Goal: Information Seeking & Learning: Learn about a topic

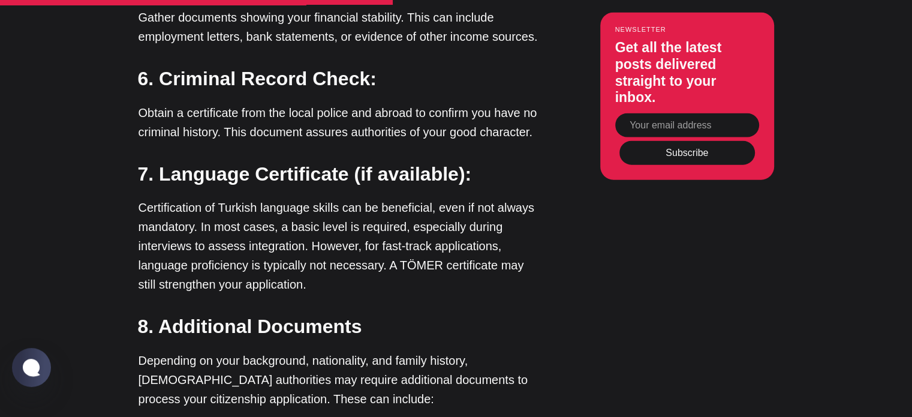
scroll to position [2706, 0]
click at [491, 212] on p "Certification of Turkish language skills can be beneficial, even if not always …" at bounding box center [339, 246] width 402 height 96
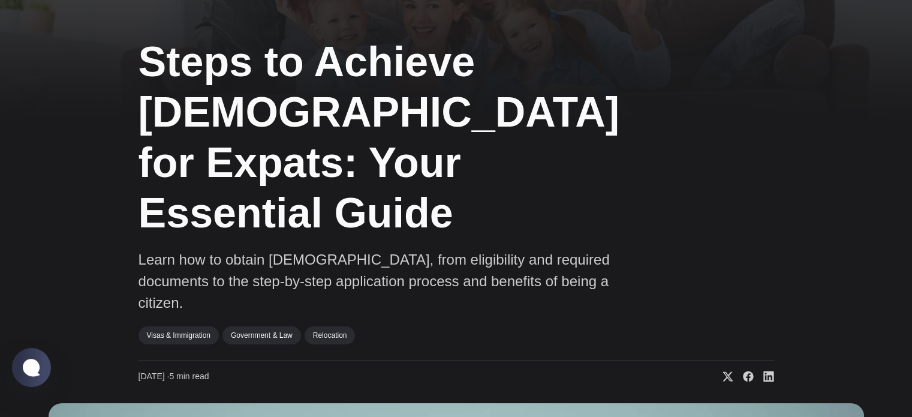
scroll to position [0, 0]
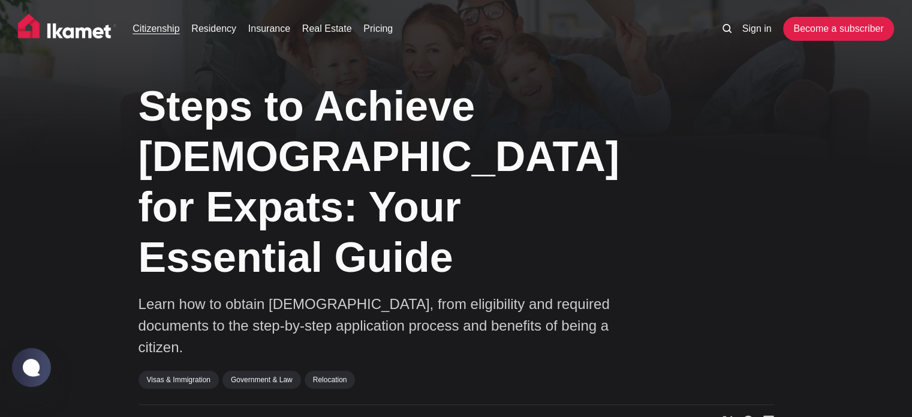
click at [161, 31] on link "Citizenship" at bounding box center [155, 29] width 47 height 14
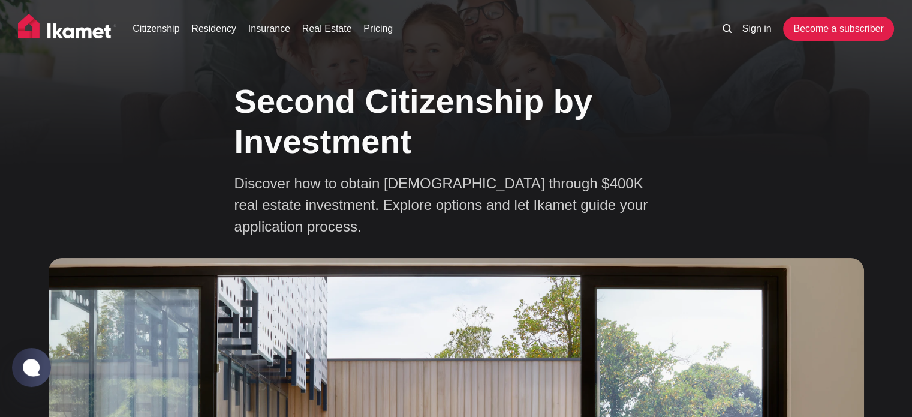
click at [231, 30] on link "Residency" at bounding box center [213, 29] width 45 height 14
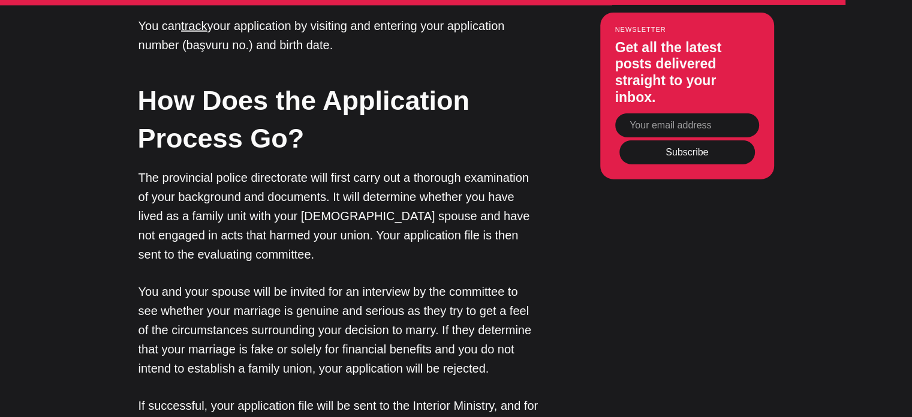
scroll to position [3232, 0]
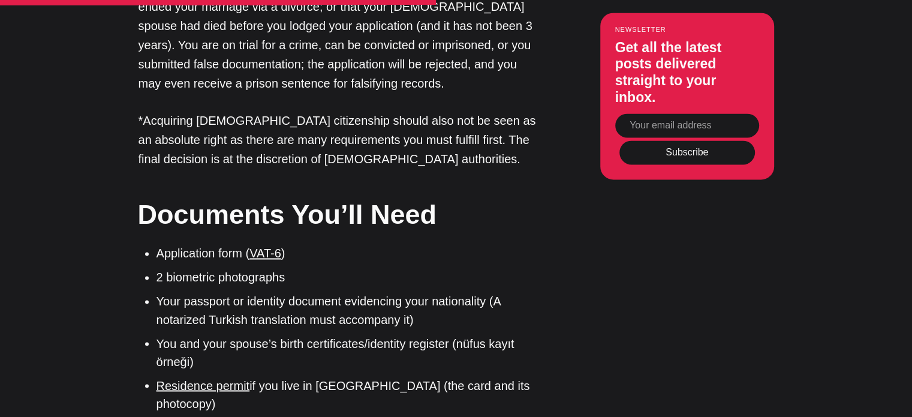
scroll to position [1971, 0]
click at [269, 246] on link "VAT-6" at bounding box center [265, 252] width 32 height 13
